Goal: Check status: Check status

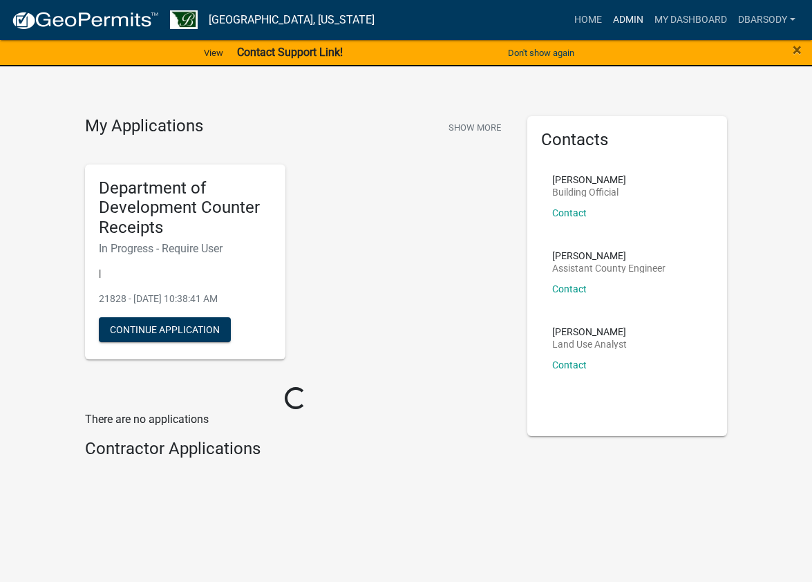
click at [623, 19] on link "Admin" at bounding box center [627, 20] width 41 height 26
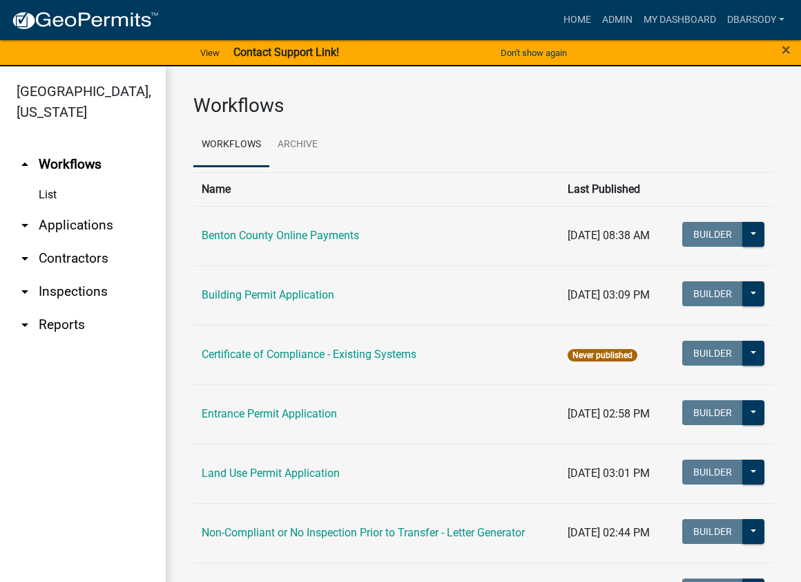
click at [57, 224] on link "arrow_drop_down Applications" at bounding box center [83, 225] width 166 height 33
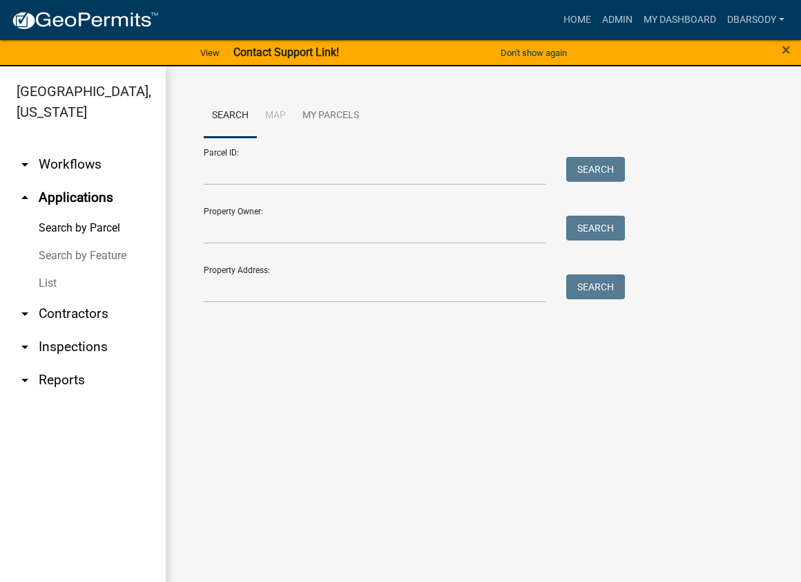
click at [47, 285] on link "List" at bounding box center [83, 283] width 166 height 28
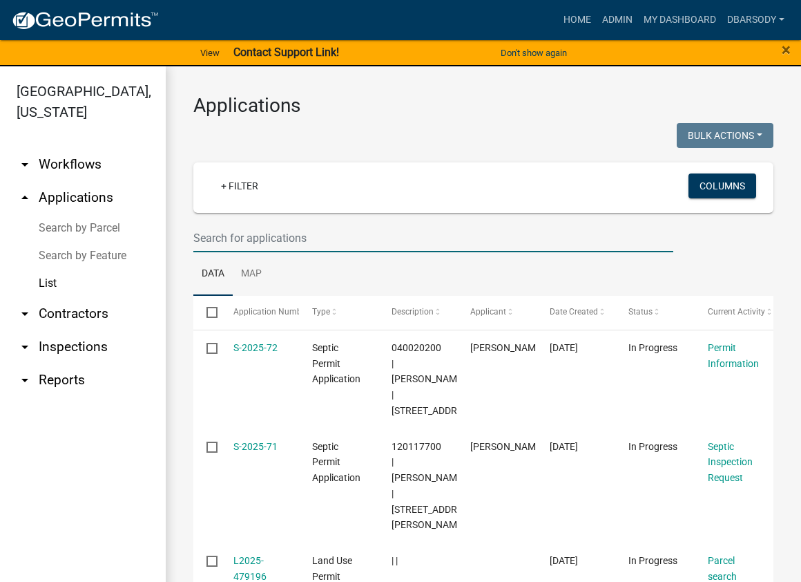
click at [200, 238] on input "text" at bounding box center [433, 238] width 480 height 28
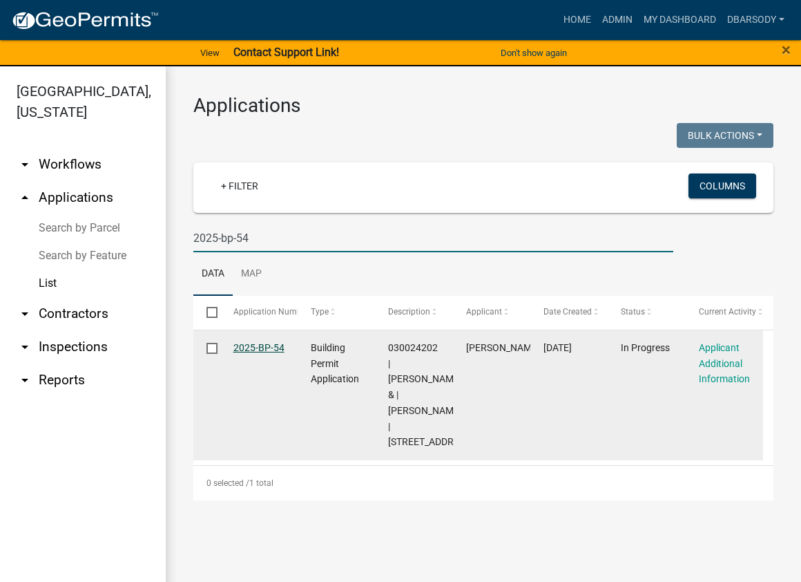
type input "2025-bp-54"
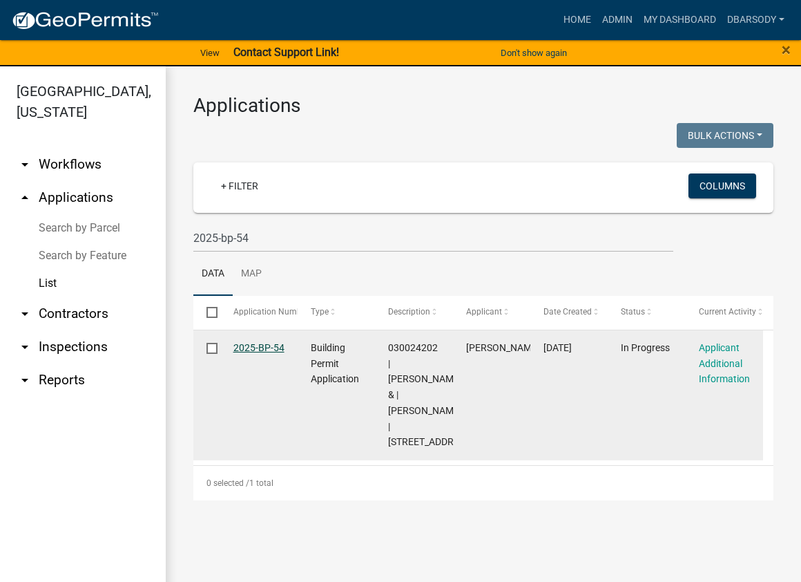
click at [265, 346] on link "2025-BP-54" at bounding box center [258, 347] width 51 height 11
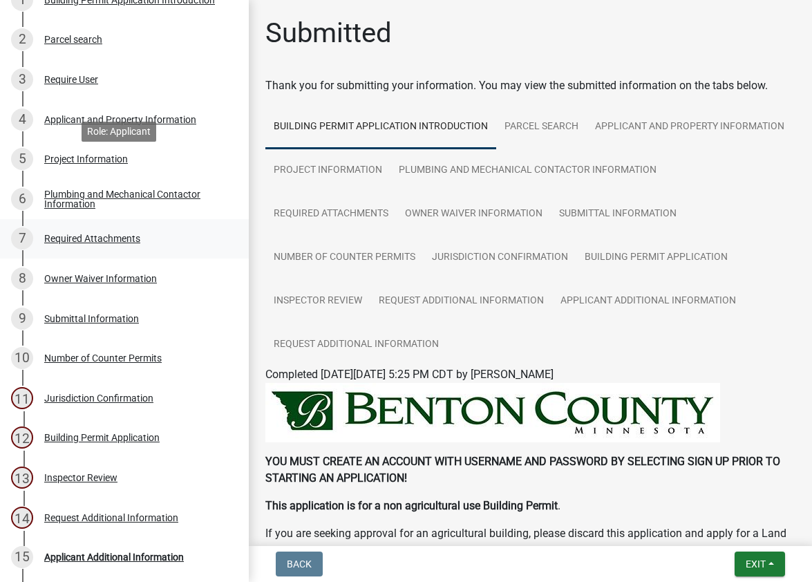
scroll to position [276, 0]
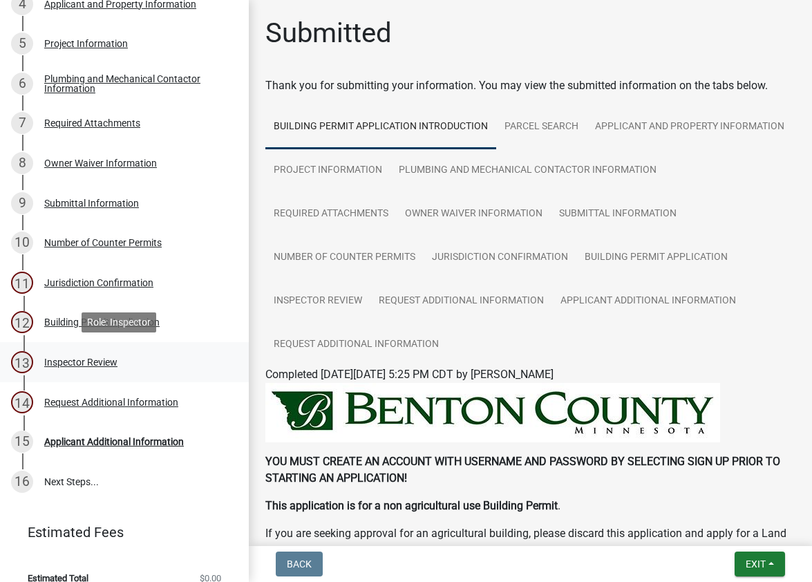
click at [117, 360] on div "Inspector Review" at bounding box center [80, 362] width 73 height 10
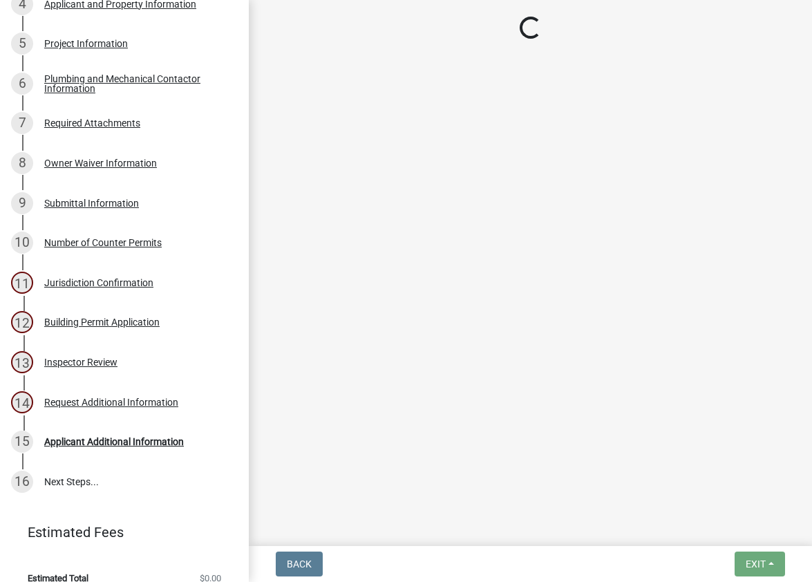
select select "94a12757-2a59-4079-8756-dca9431867ef"
select select "6dc0760e-8c08-4580-9fe9-6a7ebc6918b6"
select select "523529d2-5cc6-44b9-b072-47143663a054"
select select "0198996b-7c5b-4e1d-9fce-5545e98e8655"
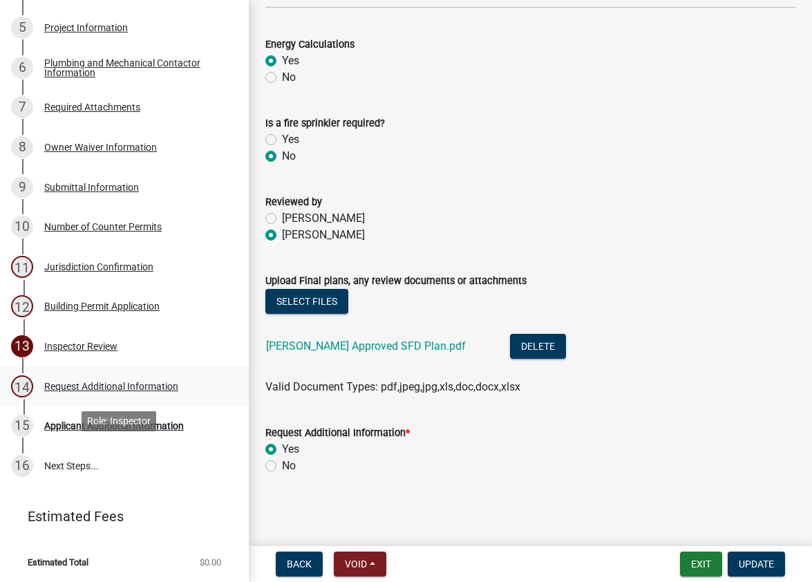
scroll to position [0, 0]
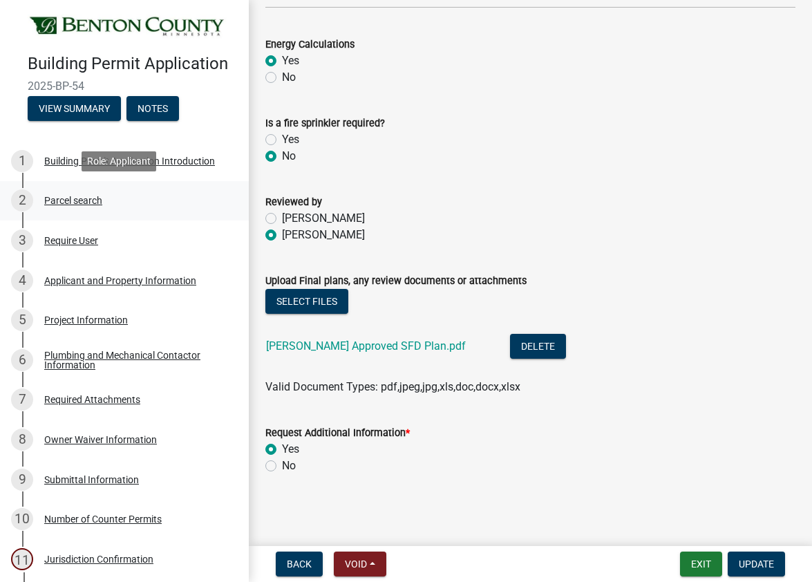
click at [92, 195] on div "Parcel search" at bounding box center [73, 200] width 58 height 10
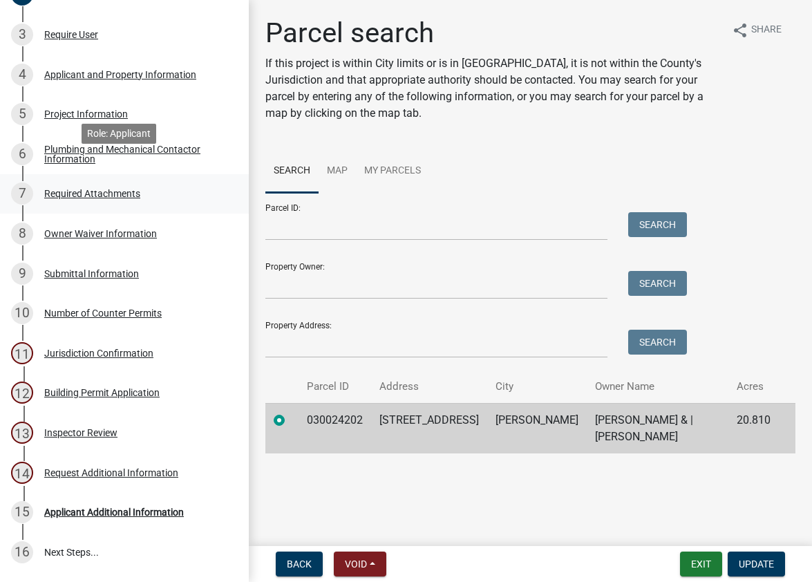
scroll to position [276, 0]
